Goal: Information Seeking & Learning: Find specific fact

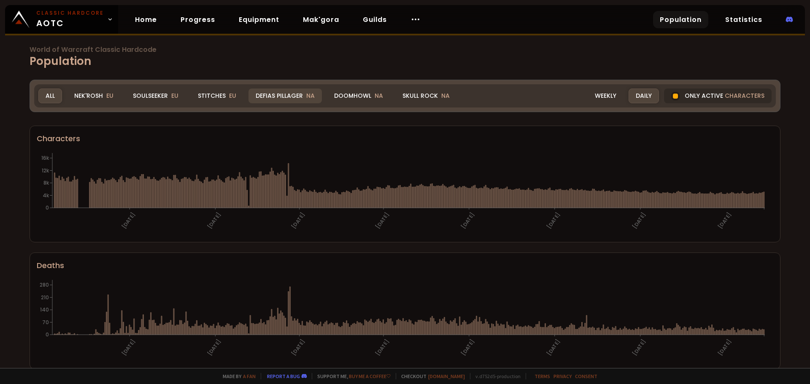
click at [300, 95] on div "Defias Pillager NA" at bounding box center [285, 96] width 73 height 15
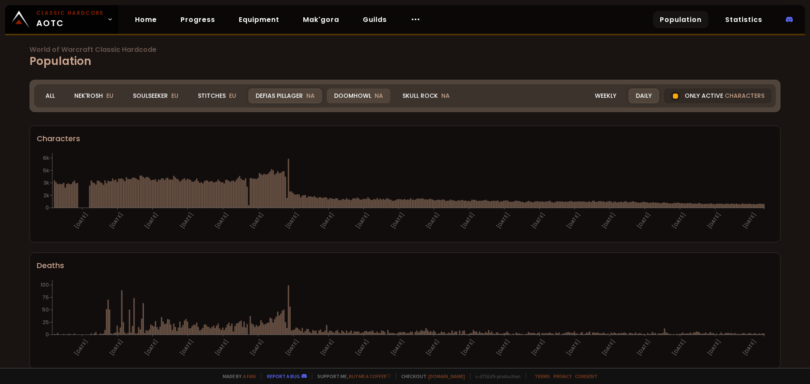
click at [350, 97] on div "Doomhowl NA" at bounding box center [358, 96] width 63 height 15
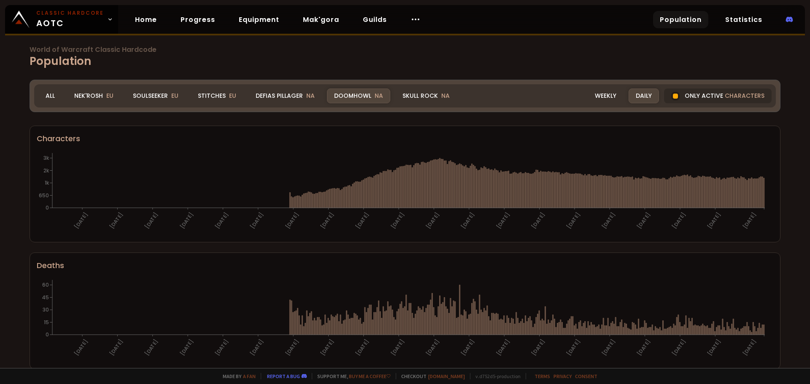
drag, startPoint x: 407, startPoint y: 98, endPoint x: 376, endPoint y: 137, distance: 49.2
click at [407, 98] on div "Skull Rock NA" at bounding box center [426, 96] width 62 height 15
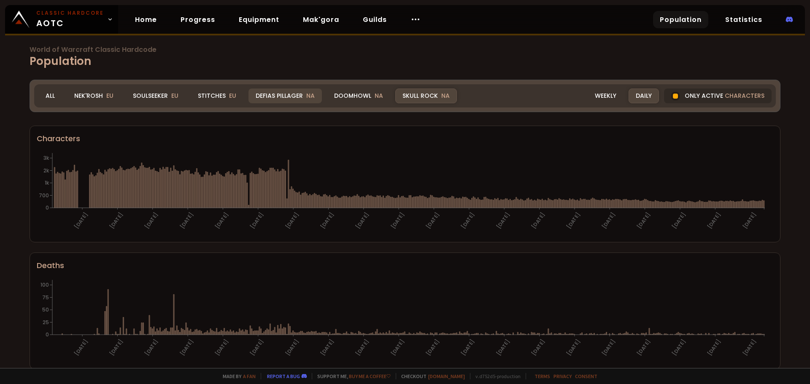
click at [282, 97] on div "Defias Pillager NA" at bounding box center [285, 96] width 73 height 15
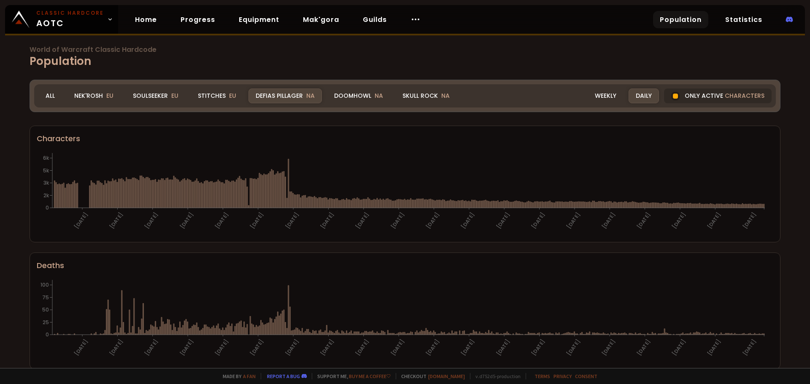
click at [16, 147] on div "World of Warcraft Classic Hardcode Population Realm Defias Pillager All Nek'Ros…" at bounding box center [405, 184] width 810 height 368
click at [339, 100] on div "Doomhowl NA" at bounding box center [358, 96] width 63 height 15
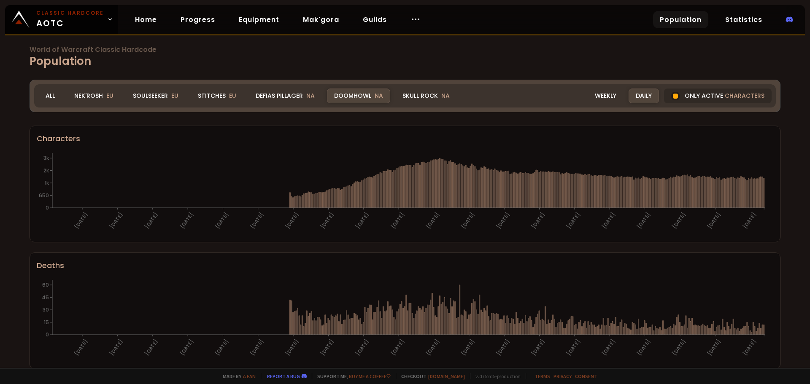
click at [375, 95] on span "NA" at bounding box center [379, 96] width 8 height 8
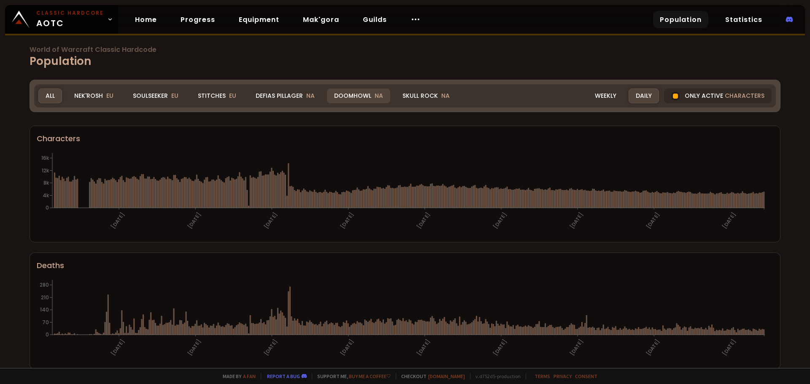
click at [369, 95] on div "Doomhowl NA" at bounding box center [358, 96] width 63 height 15
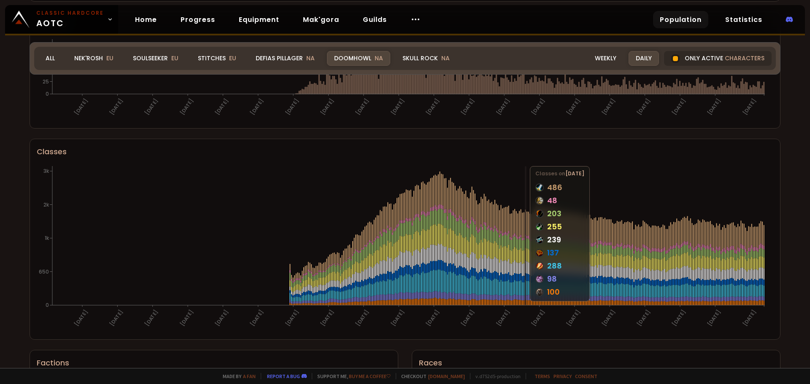
scroll to position [380, 0]
